Goal: Task Accomplishment & Management: Manage account settings

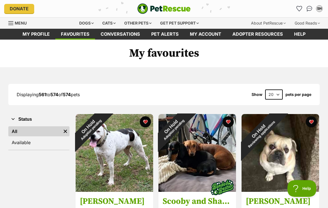
click at [301, 10] on icon "Favourites" at bounding box center [300, 9] width 6 height 6
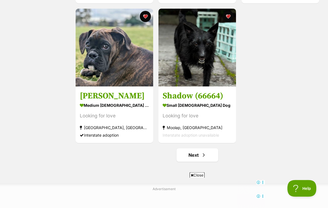
scroll to position [941, 0]
click at [205, 156] on span "Next page" at bounding box center [204, 154] width 6 height 7
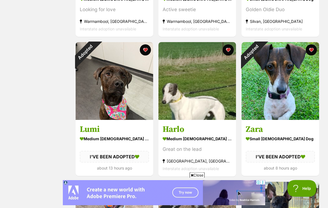
scroll to position [629, 0]
click at [95, 53] on div "Adopted" at bounding box center [85, 51] width 19 height 19
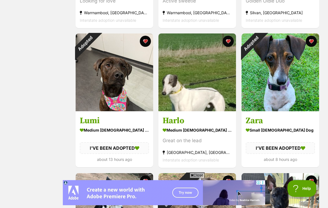
click at [147, 43] on button "favourite" at bounding box center [145, 41] width 11 height 11
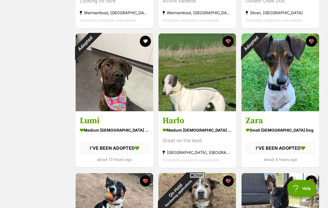
click at [311, 46] on button "favourite" at bounding box center [311, 41] width 11 height 11
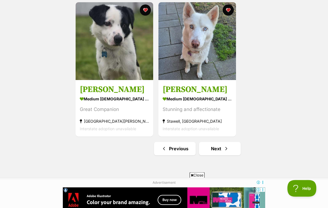
scroll to position [948, 0]
click at [226, 149] on span "Next page" at bounding box center [227, 148] width 6 height 7
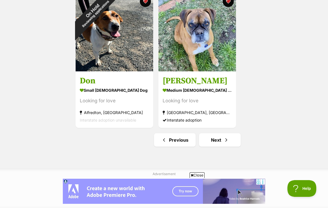
scroll to position [957, 0]
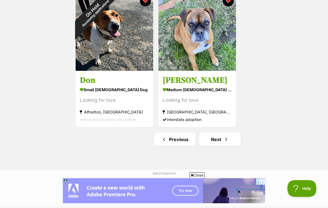
click at [222, 143] on link "Next" at bounding box center [220, 138] width 42 height 13
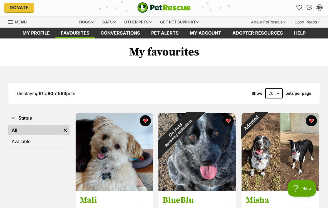
scroll to position [1, 0]
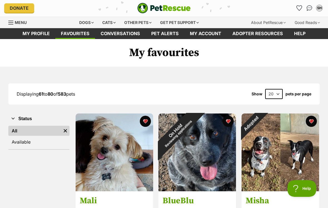
click at [261, 123] on div "Adopted" at bounding box center [251, 122] width 19 height 19
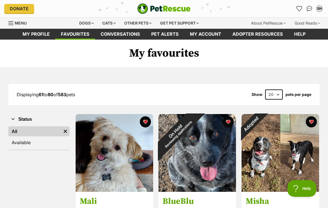
scroll to position [9, 0]
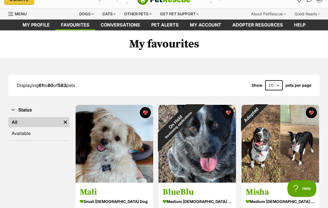
click at [312, 116] on button "favourite" at bounding box center [311, 112] width 11 height 11
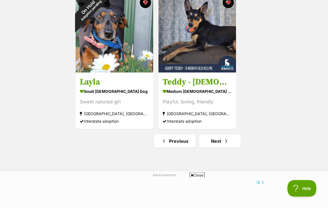
scroll to position [955, 0]
click at [226, 144] on span "Next page" at bounding box center [227, 140] width 6 height 7
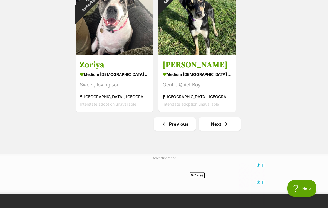
scroll to position [972, 0]
click at [233, 123] on link "Next" at bounding box center [220, 123] width 42 height 13
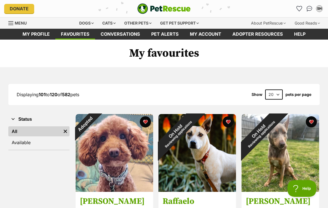
click at [95, 124] on div "Adopted" at bounding box center [85, 123] width 19 height 19
click at [147, 124] on button "favourite" at bounding box center [145, 121] width 11 height 11
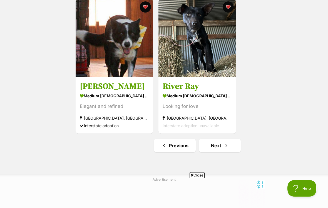
scroll to position [951, 0]
click at [225, 149] on span "Next page" at bounding box center [227, 145] width 6 height 7
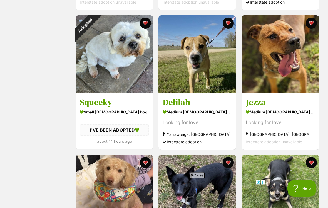
scroll to position [377, 0]
click at [95, 26] on div "Adopted" at bounding box center [85, 24] width 19 height 19
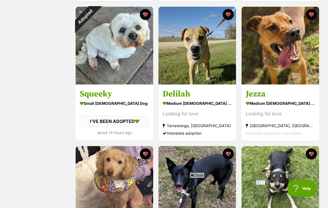
click at [149, 12] on button "favourite" at bounding box center [145, 14] width 11 height 11
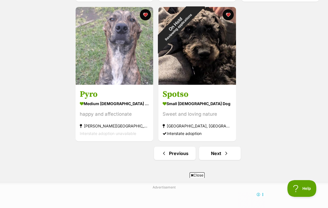
scroll to position [0, 0]
click at [231, 152] on link "Next" at bounding box center [220, 152] width 42 height 13
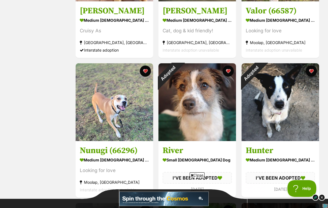
scroll to position [192, 0]
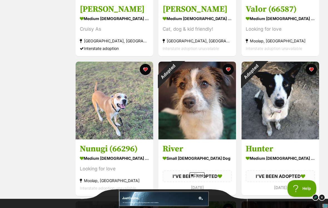
click at [178, 71] on div "Adopted" at bounding box center [168, 70] width 19 height 19
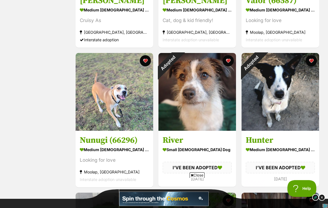
click at [230, 62] on button "favourite" at bounding box center [228, 60] width 11 height 11
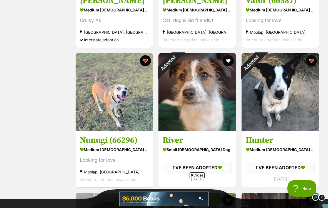
click at [313, 65] on button "favourite" at bounding box center [311, 60] width 11 height 11
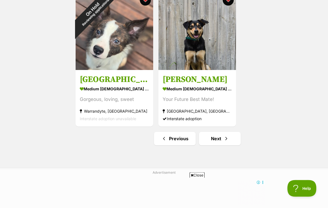
scroll to position [968, 0]
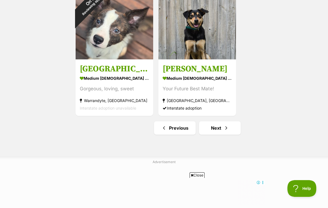
click at [228, 126] on span "Next page" at bounding box center [227, 127] width 6 height 7
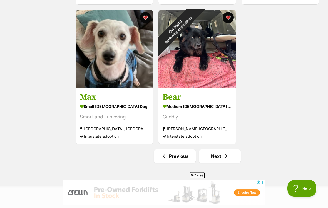
scroll to position [940, 0]
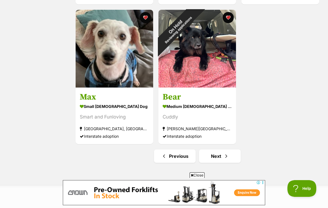
click at [228, 155] on span "Next page" at bounding box center [227, 155] width 6 height 7
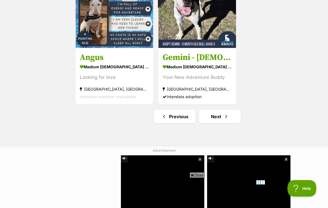
scroll to position [980, 0]
click at [229, 117] on span "Next page" at bounding box center [227, 116] width 6 height 7
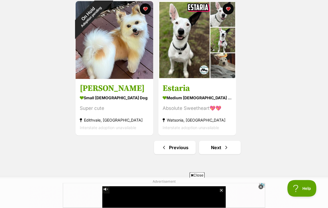
scroll to position [949, 0]
click at [234, 150] on link "Next" at bounding box center [220, 147] width 42 height 13
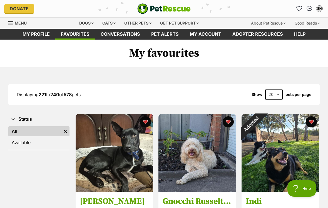
click at [261, 125] on div "Adopted" at bounding box center [251, 123] width 19 height 19
click at [313, 124] on button "favourite" at bounding box center [311, 121] width 11 height 11
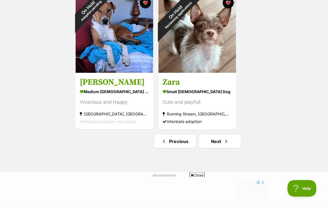
scroll to position [955, 0]
click at [231, 144] on link "Next" at bounding box center [220, 140] width 42 height 13
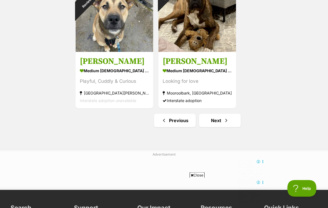
scroll to position [976, 0]
click at [228, 119] on span "Next page" at bounding box center [227, 120] width 6 height 7
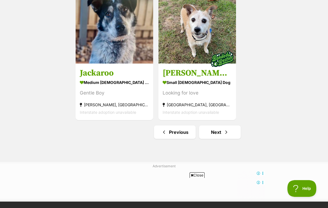
scroll to position [981, 0]
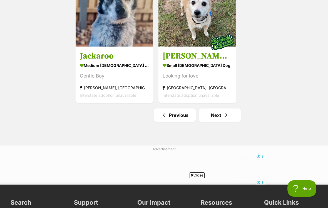
click at [226, 118] on span "Next page" at bounding box center [227, 115] width 6 height 7
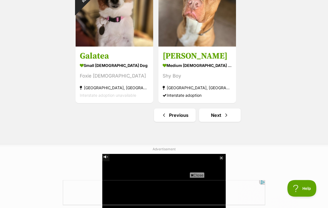
scroll to position [981, 0]
click at [229, 116] on link "Next" at bounding box center [220, 114] width 42 height 13
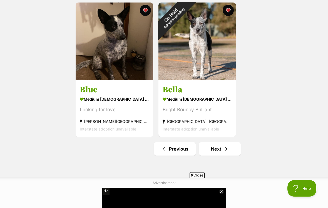
scroll to position [948, 0]
click at [232, 149] on link "Next" at bounding box center [220, 148] width 42 height 13
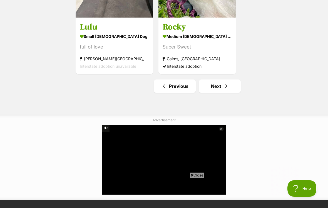
scroll to position [1018, 0]
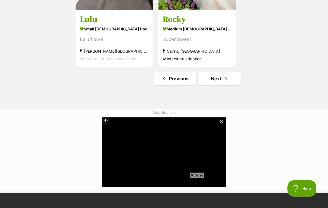
click at [230, 83] on link "Next" at bounding box center [220, 78] width 42 height 13
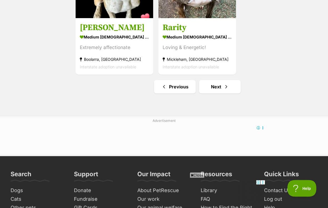
scroll to position [1011, 0]
